Goal: Navigation & Orientation: Find specific page/section

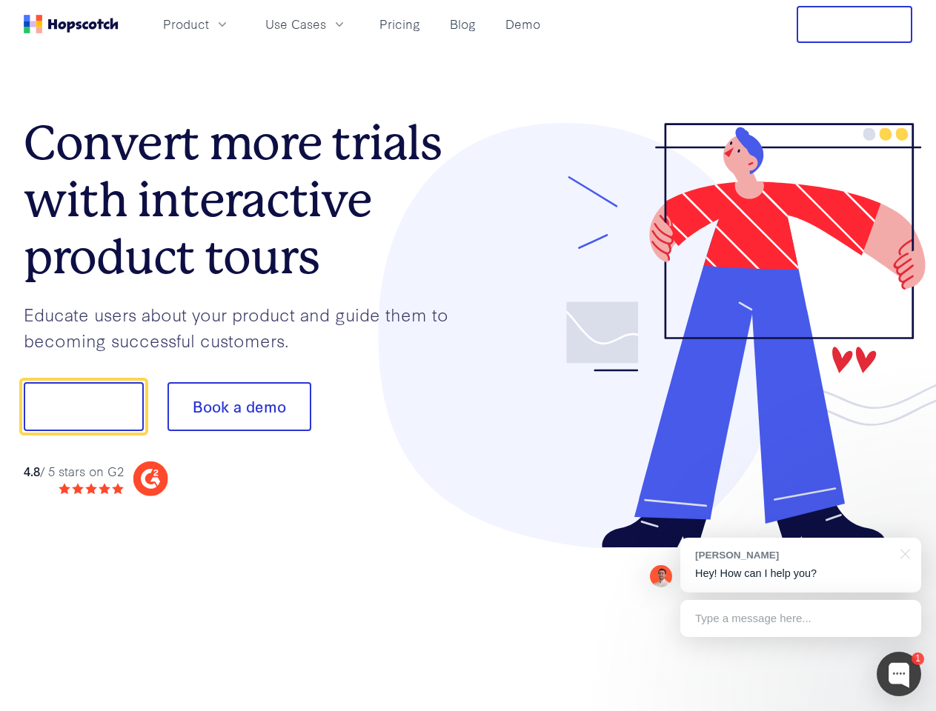
click at [468, 356] on div at bounding box center [690, 336] width 445 height 426
click at [209, 24] on span "Product" at bounding box center [186, 24] width 46 height 19
click at [326, 24] on span "Use Cases" at bounding box center [295, 24] width 61 height 19
click at [854, 24] on button "Free Trial" at bounding box center [855, 24] width 116 height 37
click at [83, 407] on button "Show me!" at bounding box center [84, 406] width 120 height 49
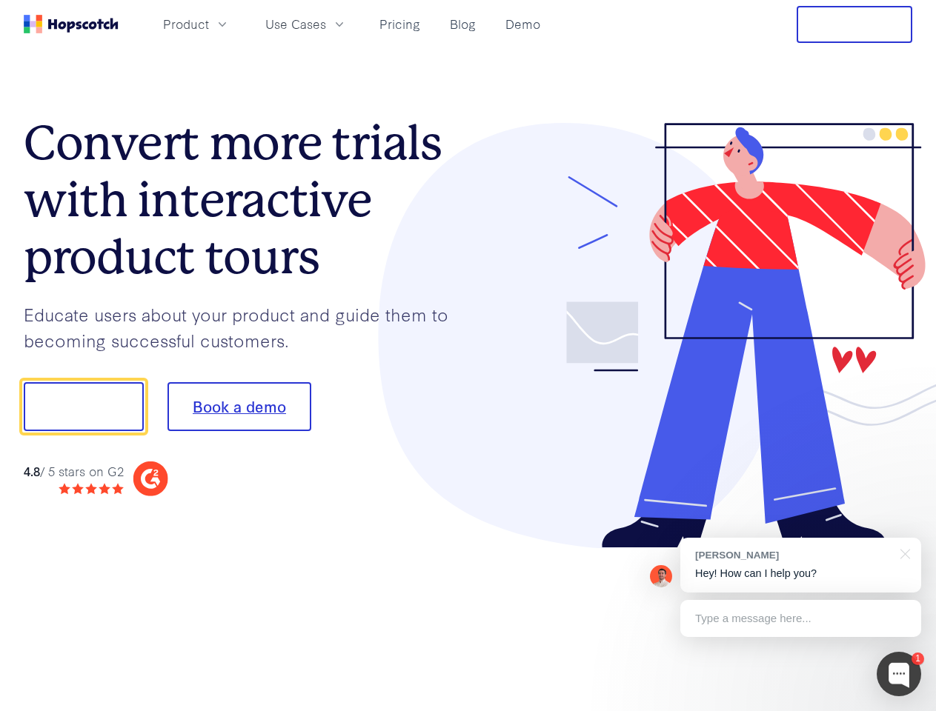
click at [239, 407] on button "Book a demo" at bounding box center [239, 406] width 144 height 49
click at [899, 674] on div at bounding box center [899, 674] width 44 height 44
click at [800, 711] on div "1 [PERSON_NAME] Hey! How can I help you? Type a message here... Free live chat …" at bounding box center [468, 711] width 936 height 0
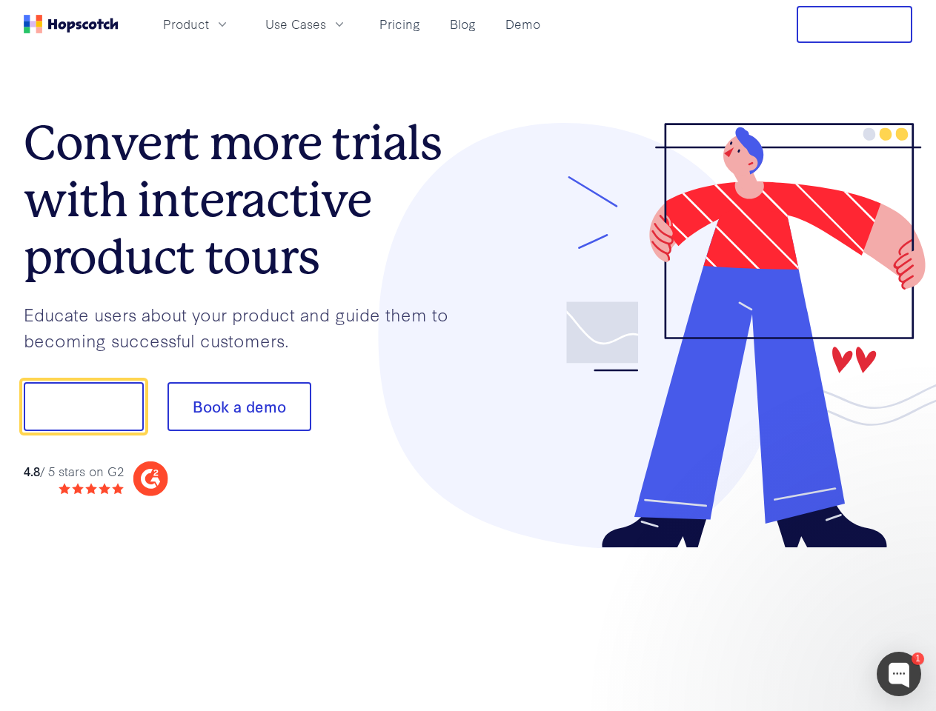
click at [902, 553] on div at bounding box center [782, 504] width 278 height 296
click at [800, 619] on div at bounding box center [782, 504] width 278 height 296
